Goal: Manage account settings

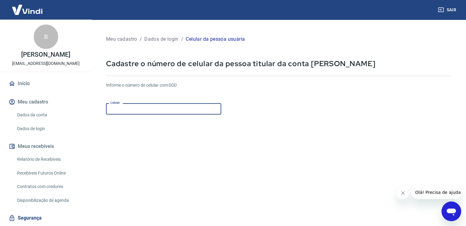
click at [148, 111] on input "Celular" at bounding box center [163, 108] width 115 height 11
type input "[PHONE_NUMBER]"
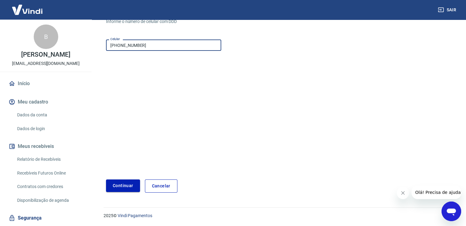
click at [128, 186] on button "Continuar" at bounding box center [123, 186] width 34 height 13
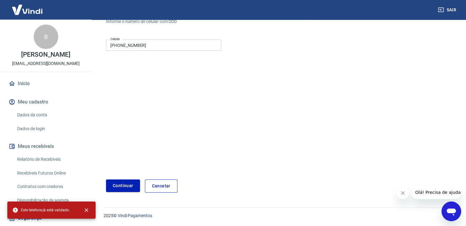
scroll to position [0, 0]
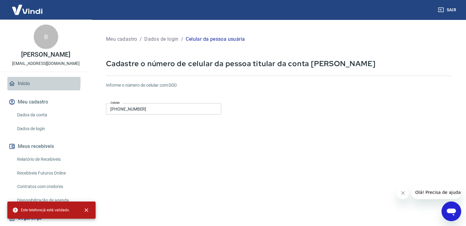
click at [20, 89] on link "Início" at bounding box center [45, 83] width 77 height 13
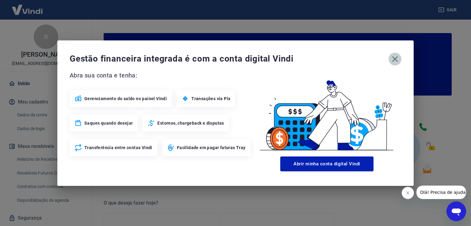
click at [394, 55] on icon "button" at bounding box center [395, 59] width 10 height 10
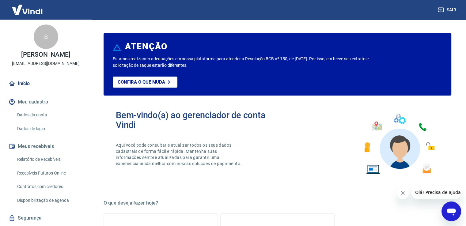
click at [23, 89] on link "Início" at bounding box center [45, 83] width 77 height 13
